Goal: Task Accomplishment & Management: Use online tool/utility

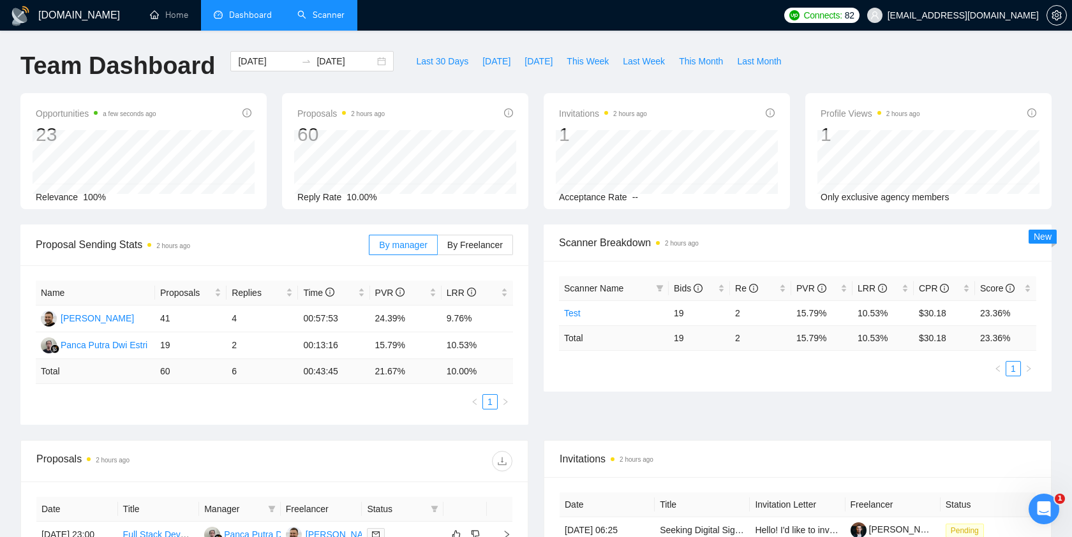
click at [324, 17] on link "Scanner" at bounding box center [320, 15] width 47 height 11
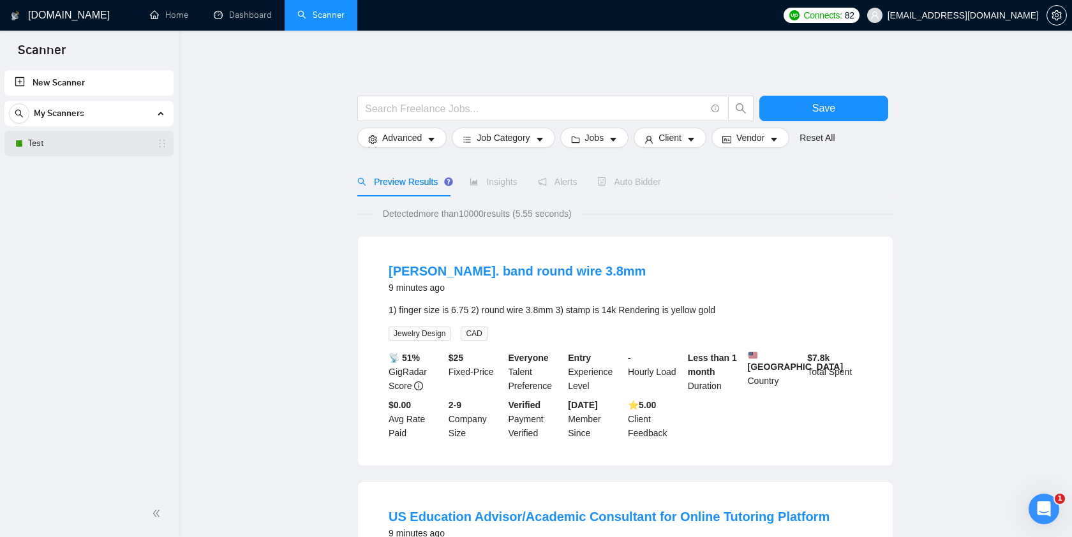
click at [54, 148] on link "Test" at bounding box center [88, 144] width 121 height 26
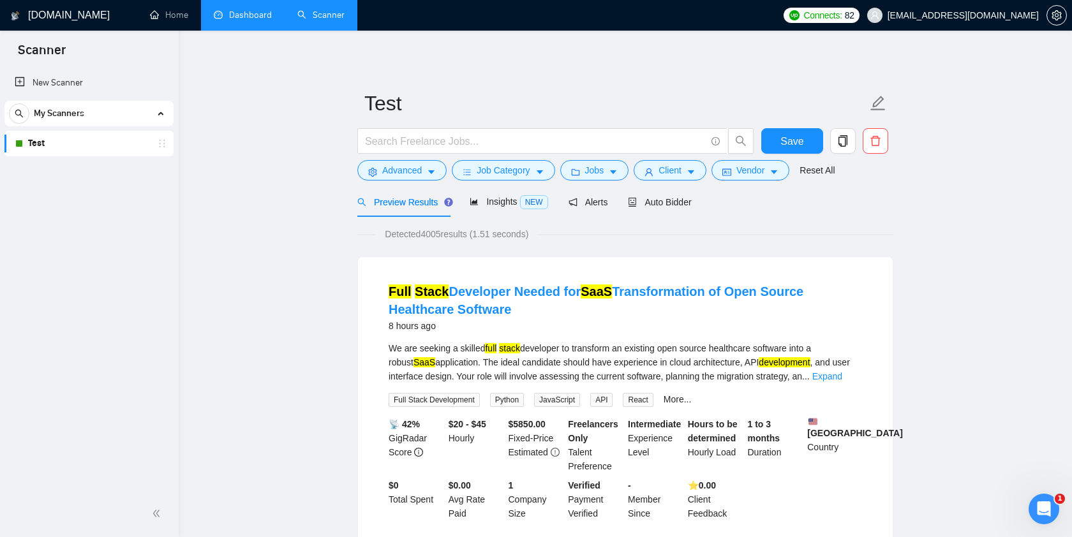
click at [256, 15] on link "Dashboard" at bounding box center [243, 15] width 58 height 11
